Goal: Task Accomplishment & Management: Use online tool/utility

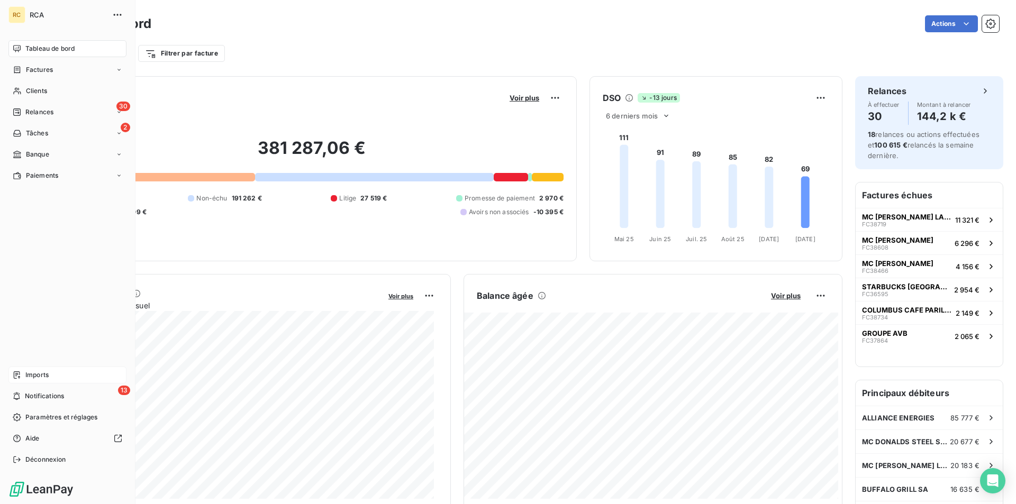
click at [24, 380] on div "Imports" at bounding box center [67, 375] width 118 height 17
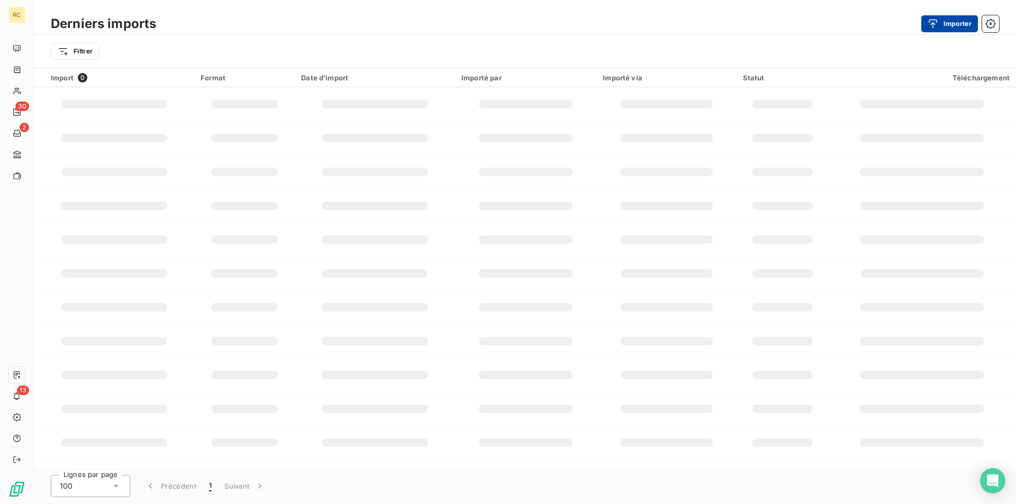
click at [935, 19] on icon "button" at bounding box center [933, 24] width 11 height 11
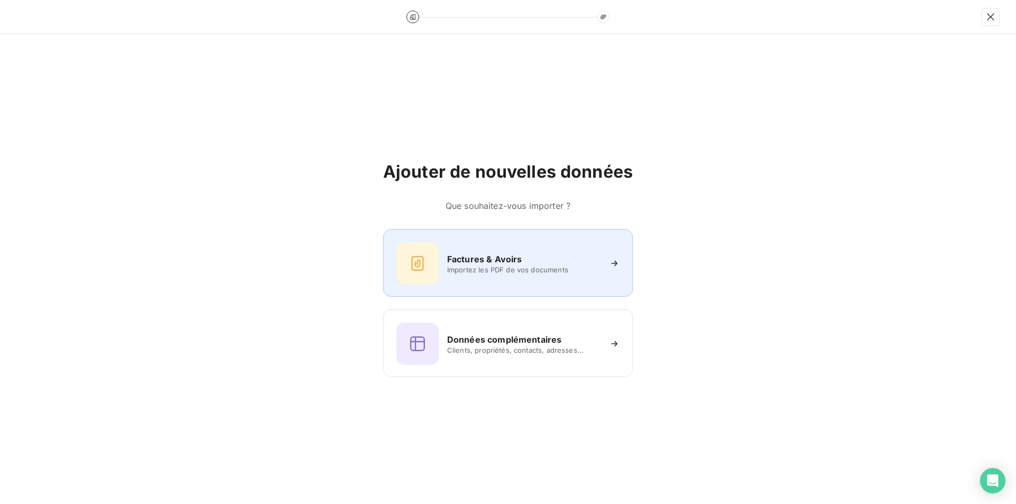
click at [510, 264] on h6 "Factures & Avoirs" at bounding box center [484, 259] width 75 height 13
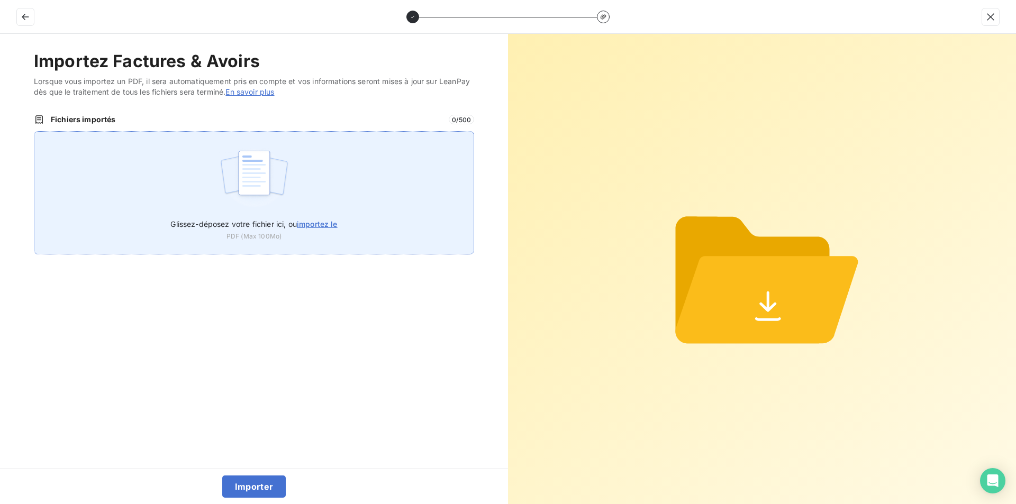
click at [327, 222] on span "importez le" at bounding box center [317, 224] width 41 height 9
click at [34, 132] on input "Glissez-déposez votre fichier ici, ou importez le" at bounding box center [34, 131] width 1 height 1
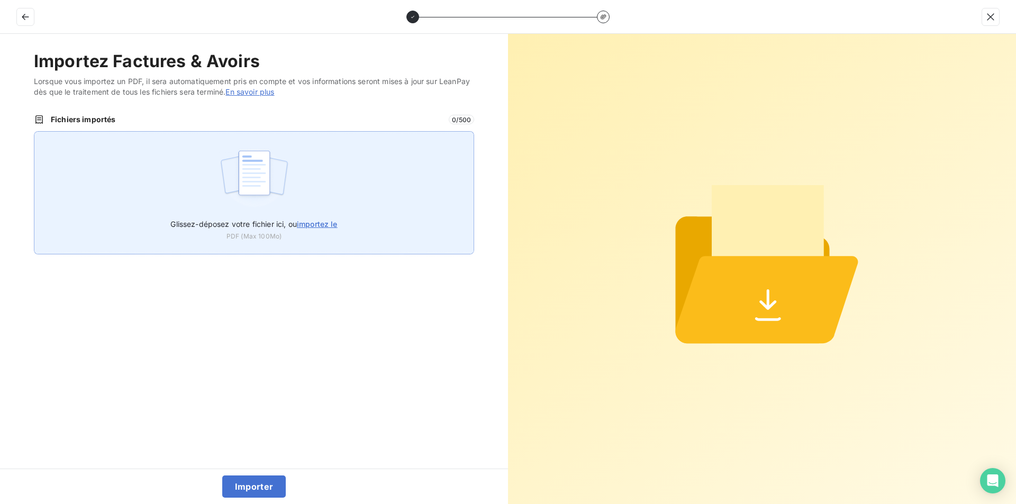
type input "C:\fakepath\FC39019.pdf"
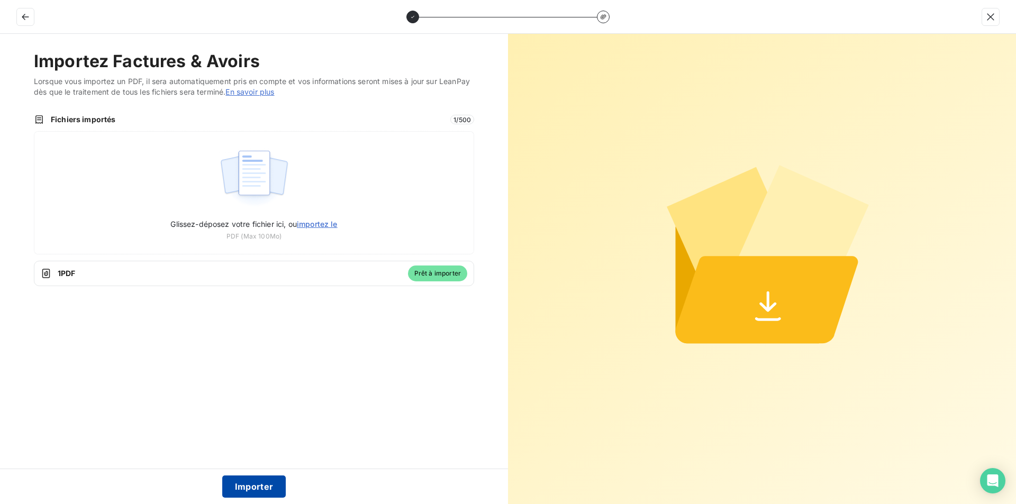
click at [255, 486] on button "Importer" at bounding box center [254, 487] width 64 height 22
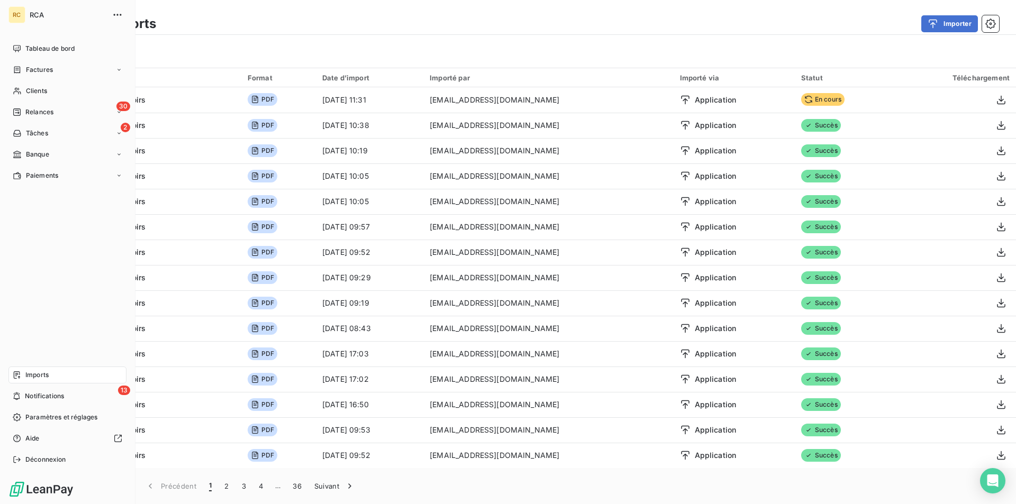
click at [24, 370] on div "Imports" at bounding box center [67, 375] width 118 height 17
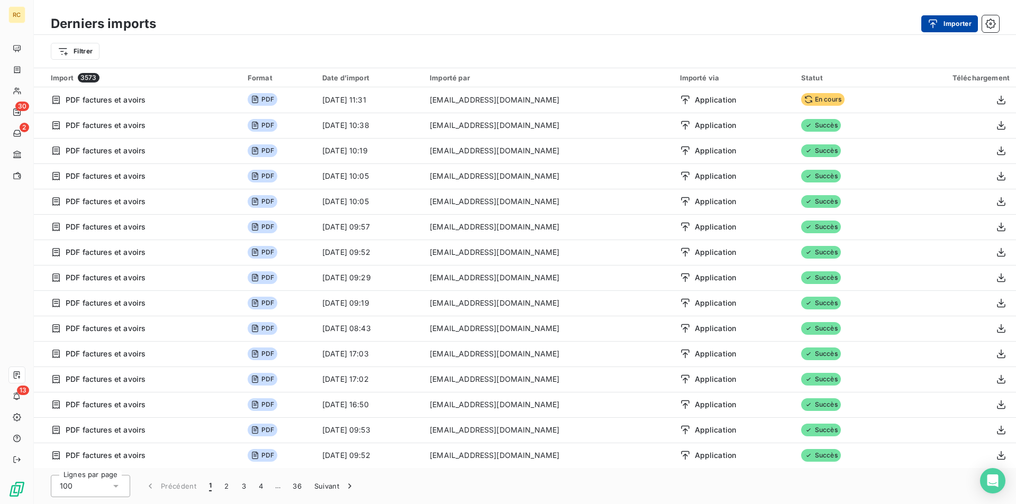
click at [936, 22] on icon "button" at bounding box center [933, 24] width 11 height 11
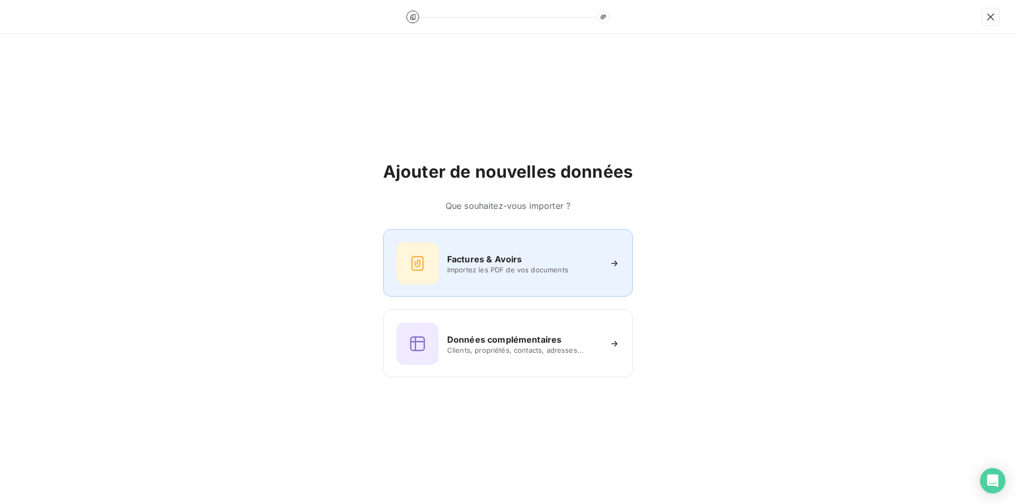
click at [474, 257] on h6 "Factures & Avoirs" at bounding box center [484, 259] width 75 height 13
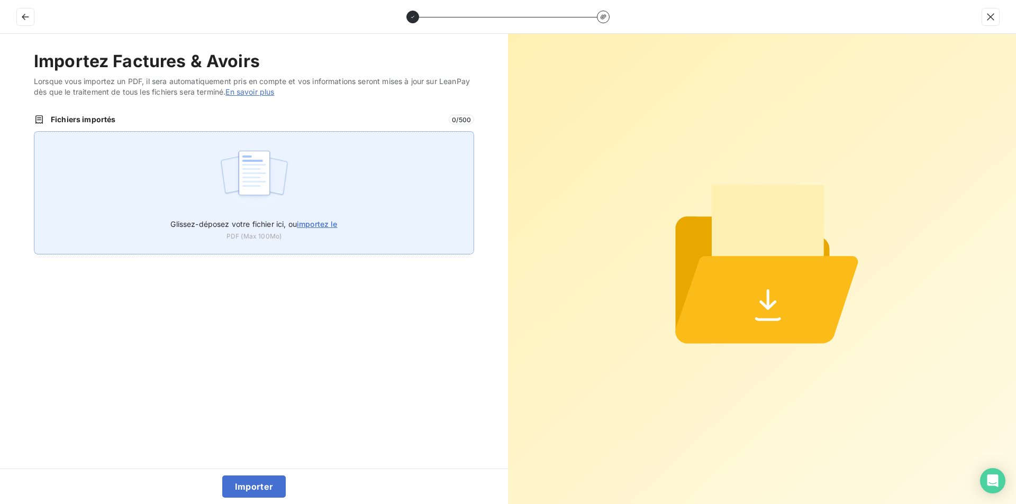
click at [327, 223] on span "importez le" at bounding box center [317, 224] width 41 height 9
click at [34, 132] on input "Glissez-déposez votre fichier ici, ou importez le" at bounding box center [34, 131] width 1 height 1
type input "C:\fakepath\FC39019.pdf"
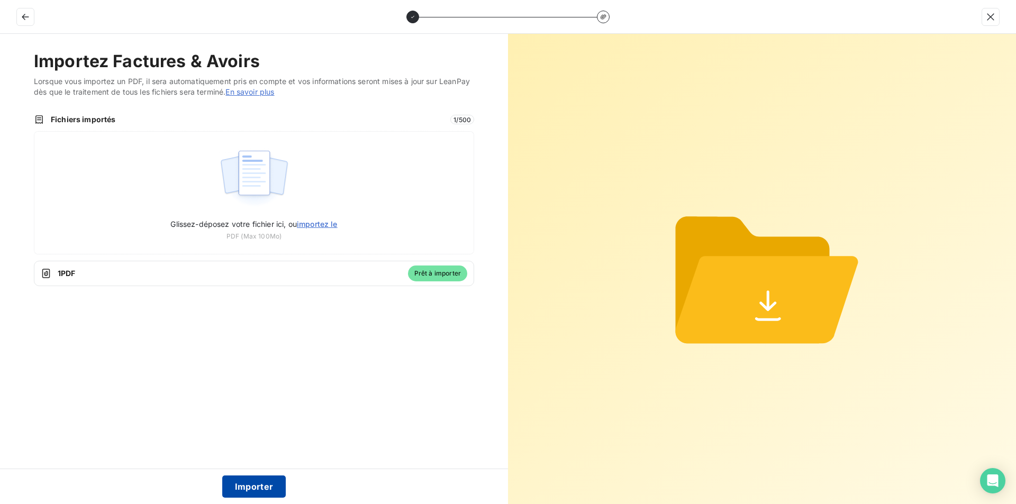
click at [255, 485] on button "Importer" at bounding box center [254, 487] width 64 height 22
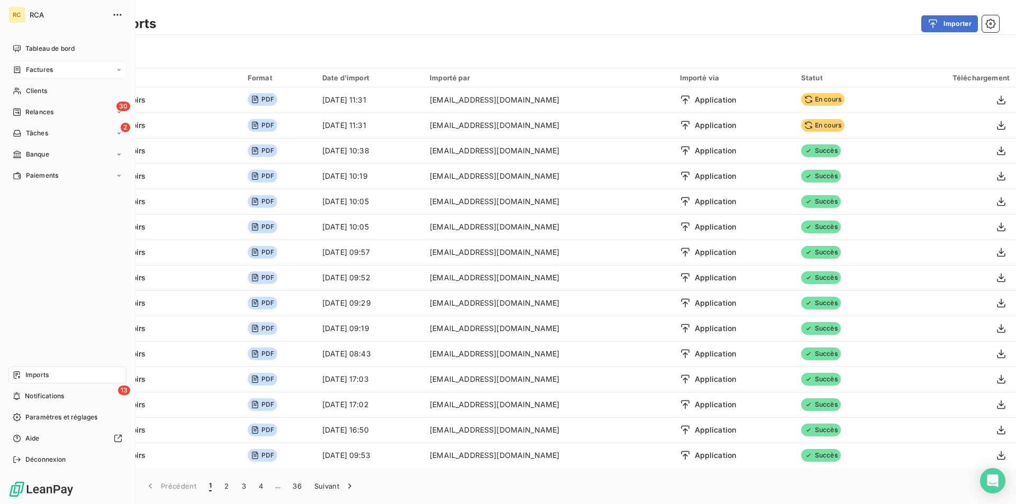
click at [53, 69] on div "Factures" at bounding box center [67, 69] width 118 height 17
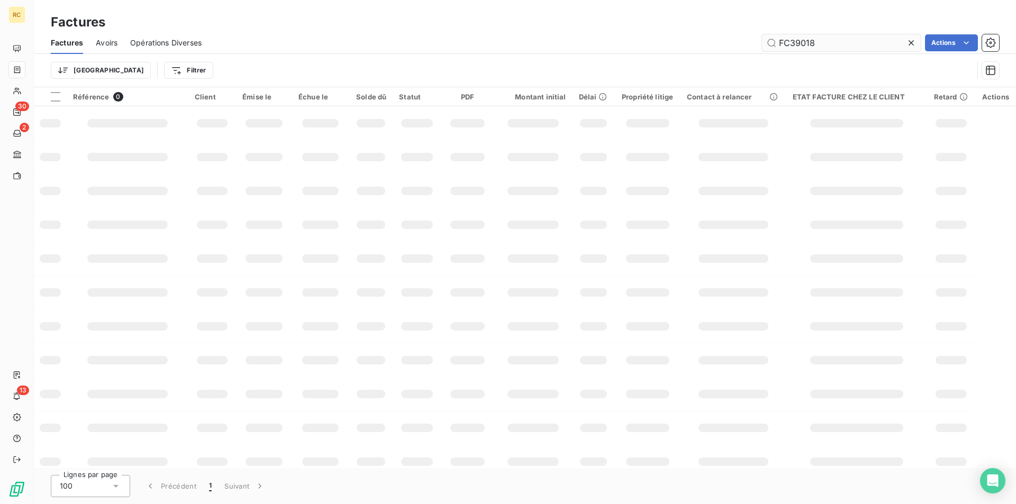
drag, startPoint x: 818, startPoint y: 43, endPoint x: 768, endPoint y: 39, distance: 49.9
click at [768, 39] on input "FC39018" at bounding box center [841, 42] width 159 height 17
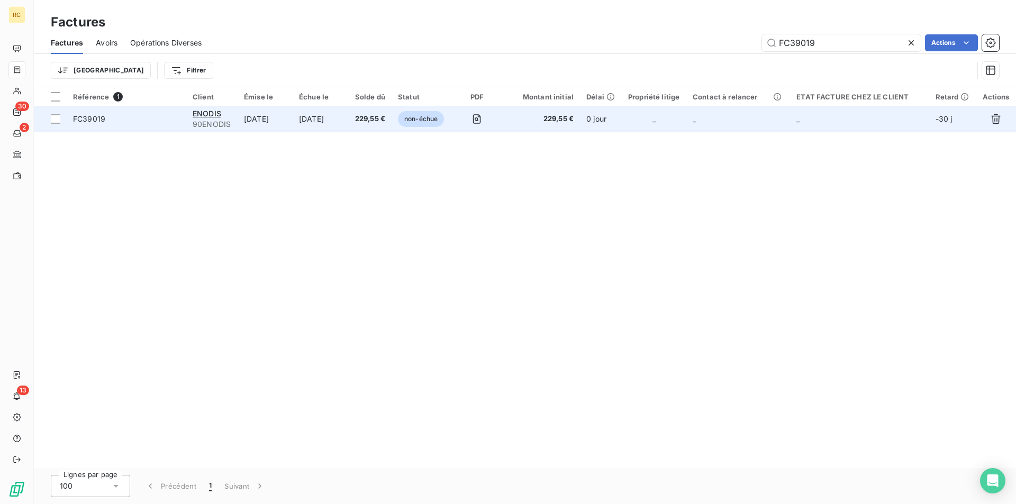
type input "FC39019"
click at [97, 115] on span "FC39019" at bounding box center [89, 118] width 32 height 9
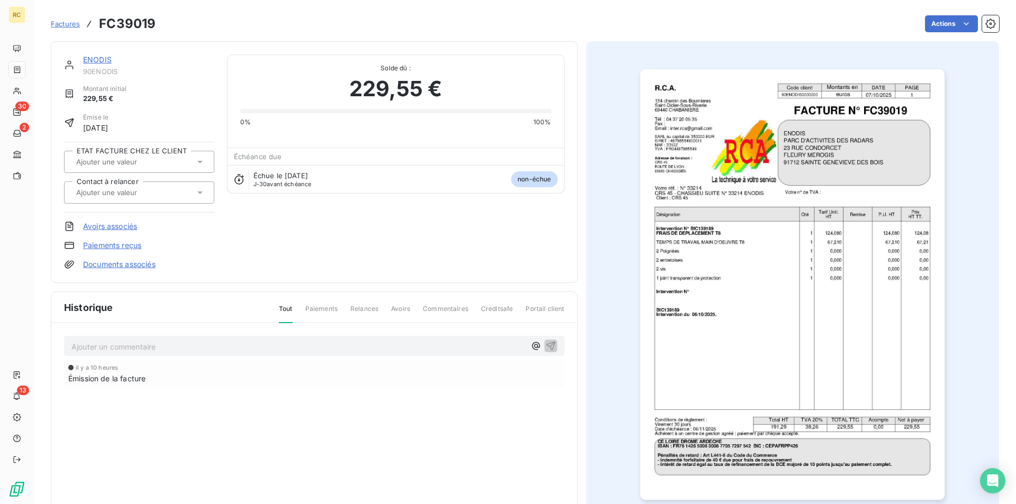
click at [132, 268] on link "Documents associés" at bounding box center [119, 264] width 72 height 11
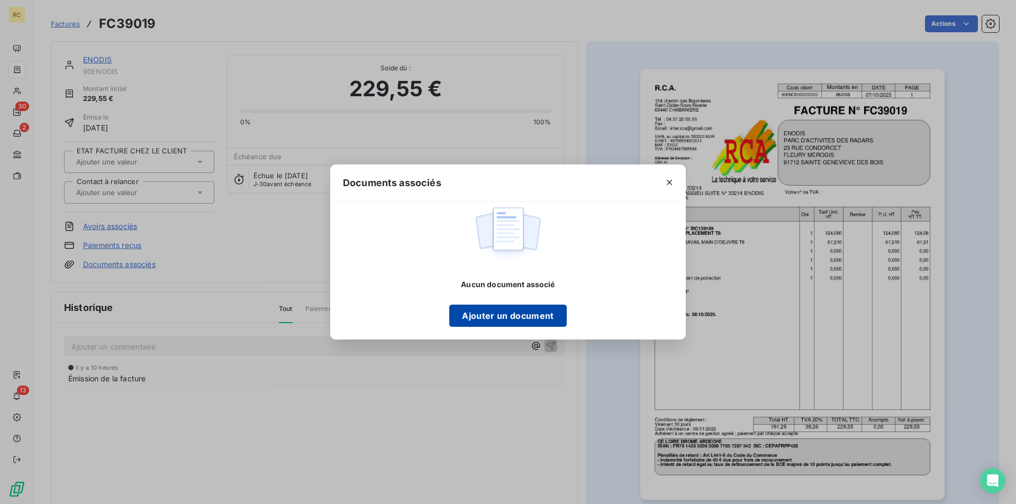
click at [477, 312] on button "Ajouter un document" at bounding box center [507, 316] width 117 height 22
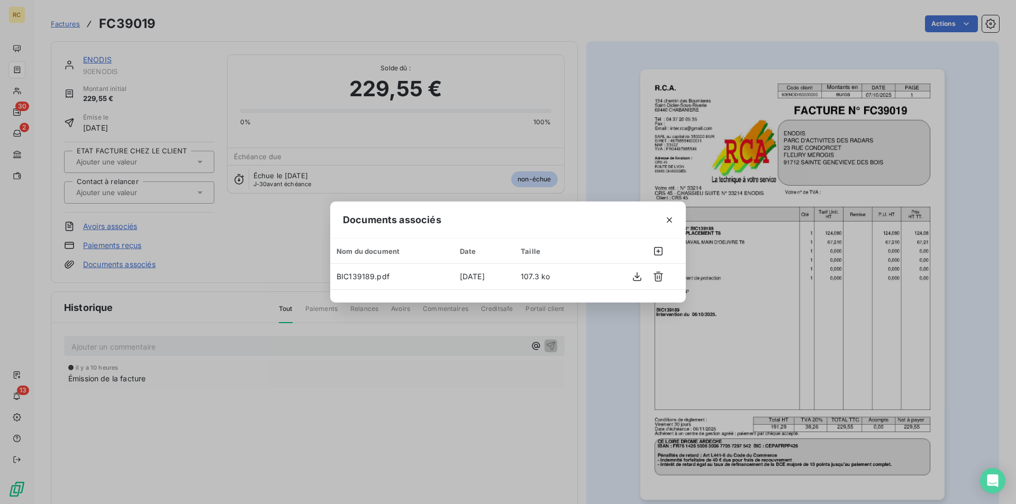
drag, startPoint x: 562, startPoint y: 85, endPoint x: 569, endPoint y: 81, distance: 7.6
click at [562, 83] on div "Documents associés Nom du document Date Taille BIC139189.pdf 7 oct. 2025 107.3 …" at bounding box center [508, 252] width 1016 height 504
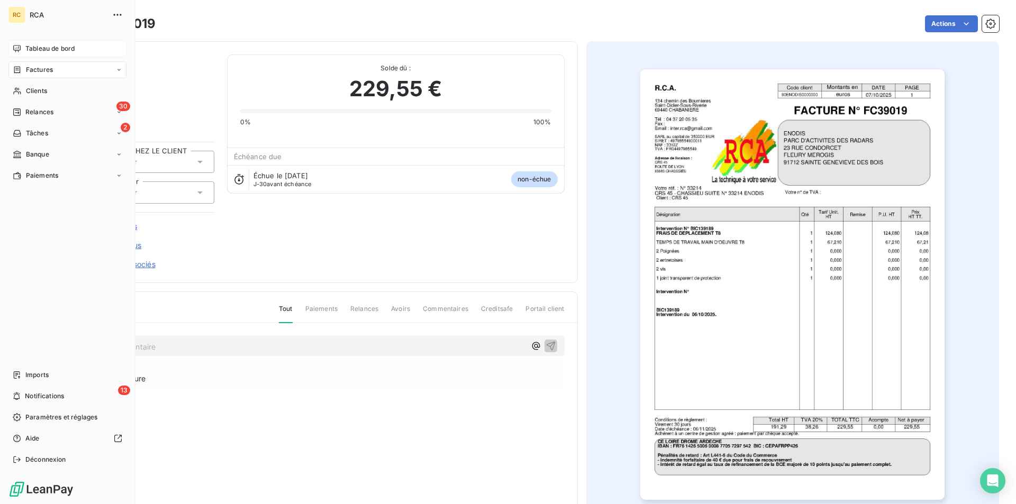
click at [39, 46] on span "Tableau de bord" at bounding box center [49, 49] width 49 height 10
